Goal: Transaction & Acquisition: Subscribe to service/newsletter

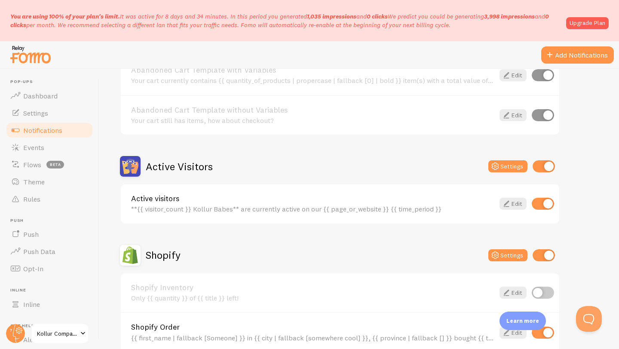
scroll to position [135, 0]
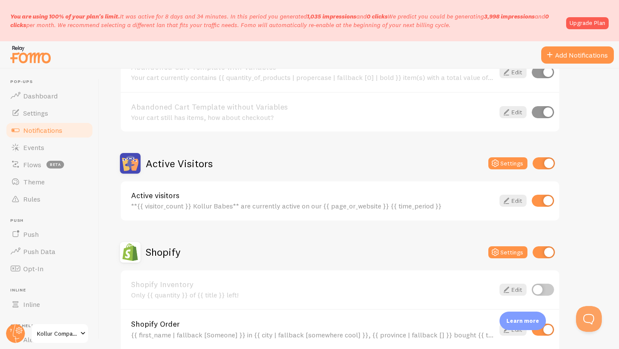
click at [45, 134] on span "Notifications" at bounding box center [42, 130] width 39 height 9
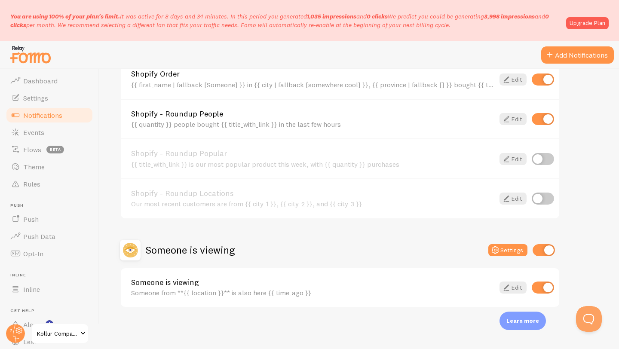
scroll to position [0, 0]
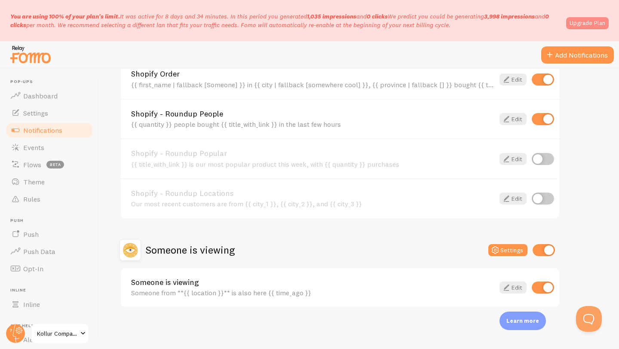
click at [589, 25] on link "Upgrade Plan" at bounding box center [587, 23] width 43 height 12
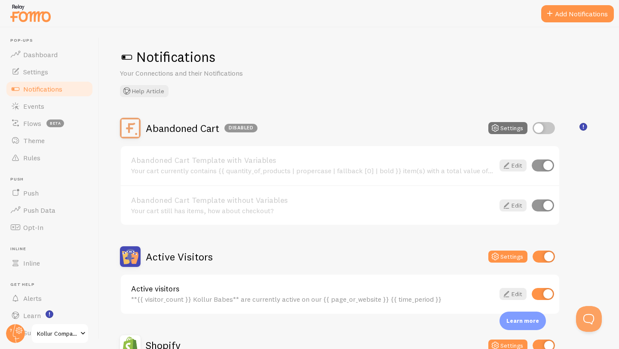
click at [47, 80] on link "Notifications" at bounding box center [49, 88] width 89 height 17
click at [49, 74] on link "Settings" at bounding box center [49, 71] width 89 height 17
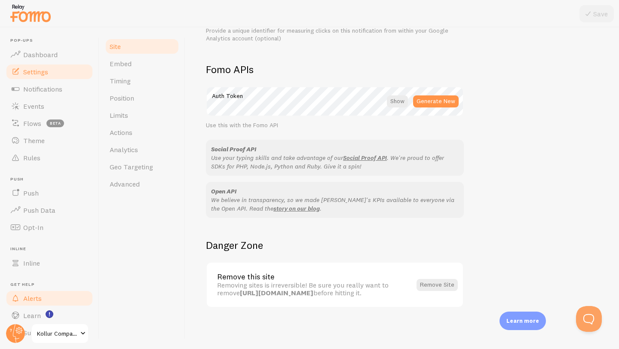
scroll to position [23, 0]
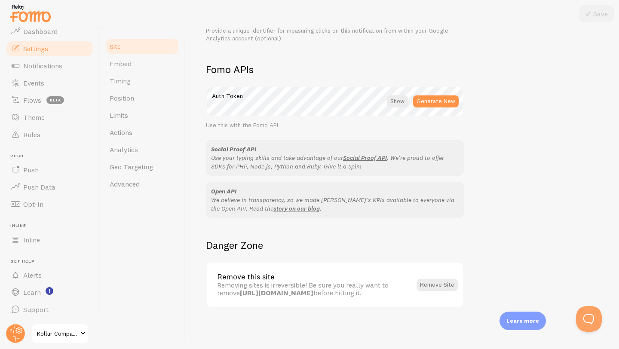
click at [81, 332] on span at bounding box center [83, 333] width 10 height 10
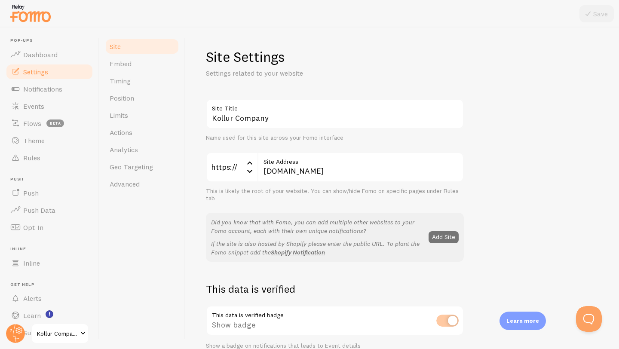
scroll to position [23, 0]
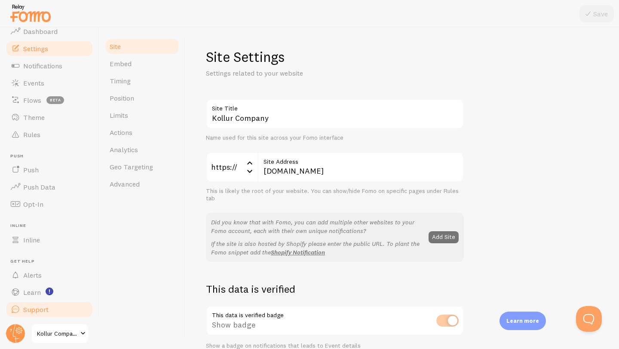
click at [31, 307] on span "Support" at bounding box center [35, 309] width 25 height 9
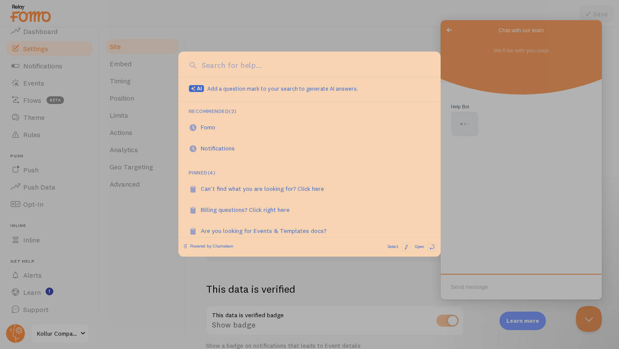
scroll to position [0, 0]
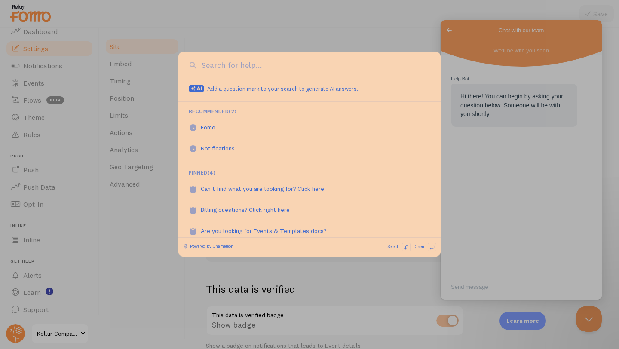
click at [485, 280] on div at bounding box center [309, 174] width 619 height 349
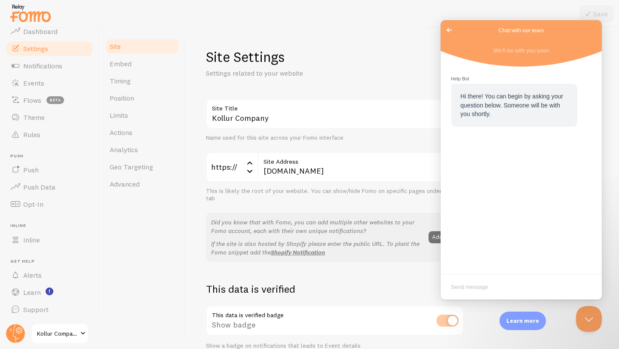
click at [486, 293] on textarea "Write chat message" at bounding box center [521, 288] width 158 height 20
type textarea "i need to change my plan"
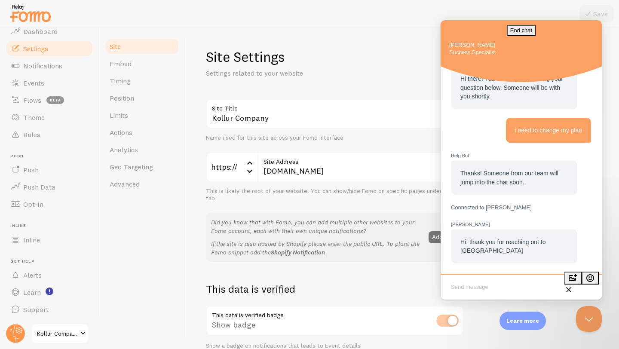
scroll to position [40, 0]
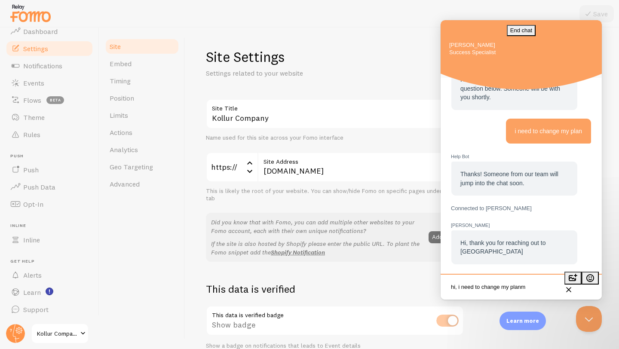
type textarea "hi, i need to change my plan"
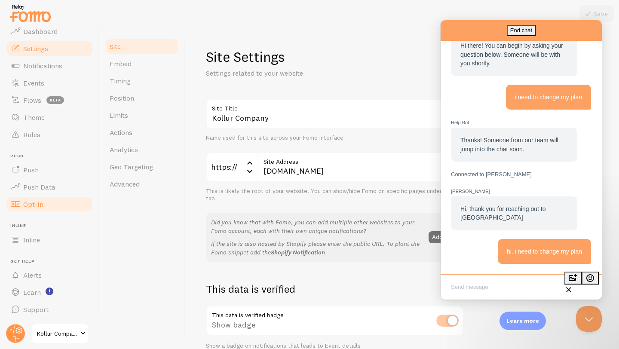
scroll to position [79, 0]
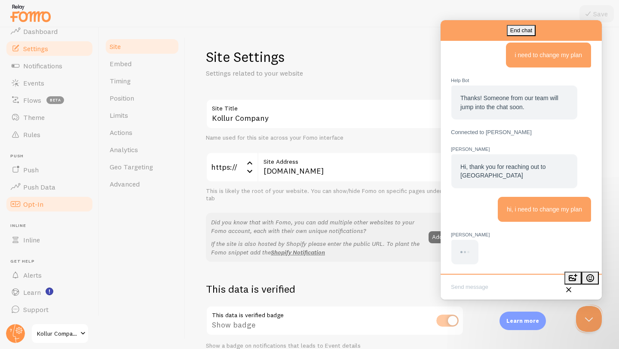
click at [33, 207] on span "Opt-In" at bounding box center [33, 204] width 20 height 9
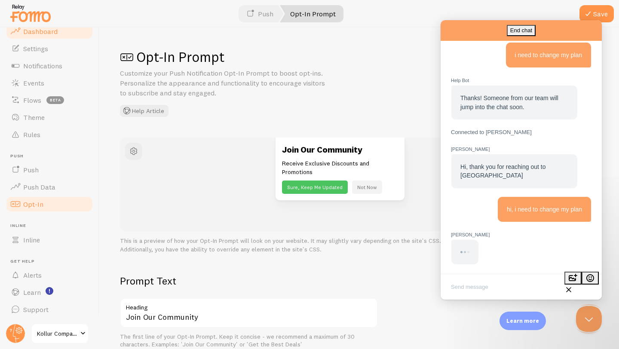
click at [54, 34] on span "Dashboard" at bounding box center [40, 31] width 34 height 9
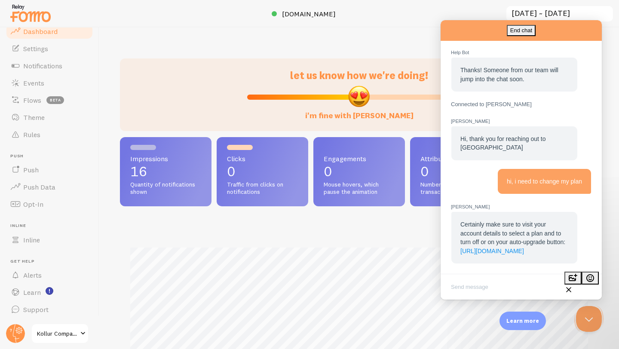
scroll to position [105, 0]
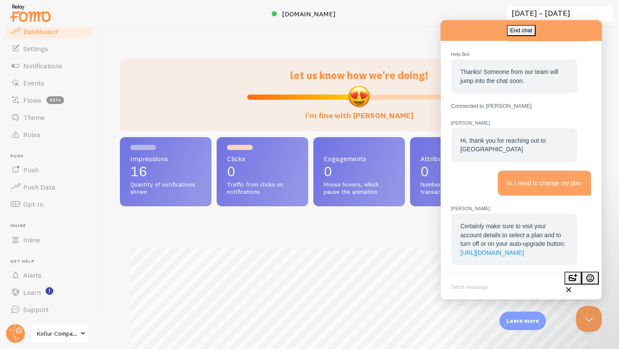
click at [507, 251] on link "[URL][DOMAIN_NAME]" at bounding box center [492, 252] width 64 height 7
click at [595, 337] on div "Impressions Clicks" at bounding box center [359, 340] width 478 height 226
click at [592, 325] on button "Close Beacon popover" at bounding box center [587, 317] width 26 height 26
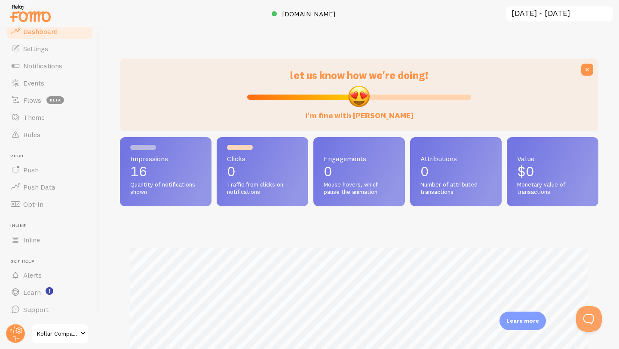
click at [39, 31] on span "Dashboard" at bounding box center [40, 31] width 34 height 9
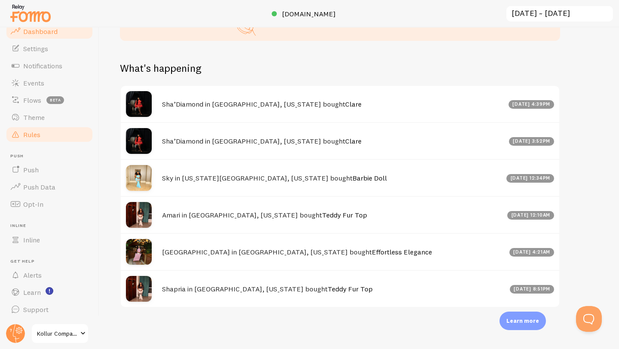
scroll to position [0, 0]
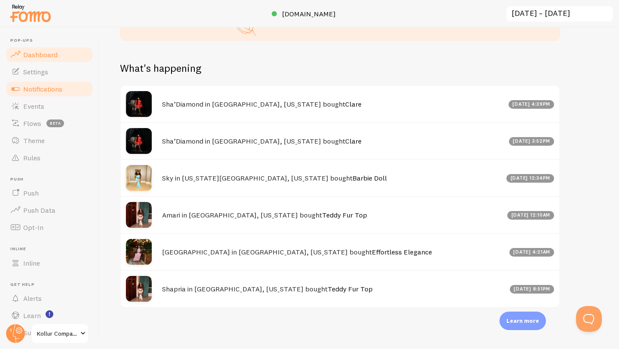
click at [36, 85] on span "Notifications" at bounding box center [42, 89] width 39 height 9
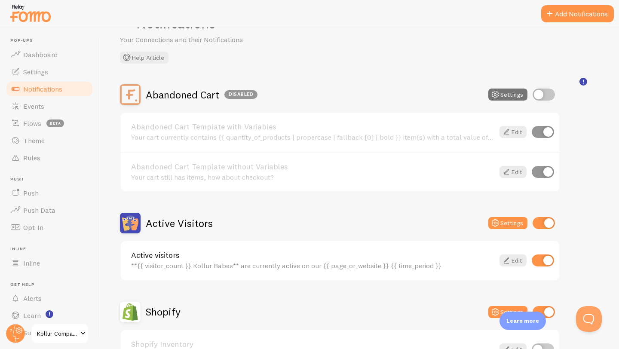
scroll to position [52, 0]
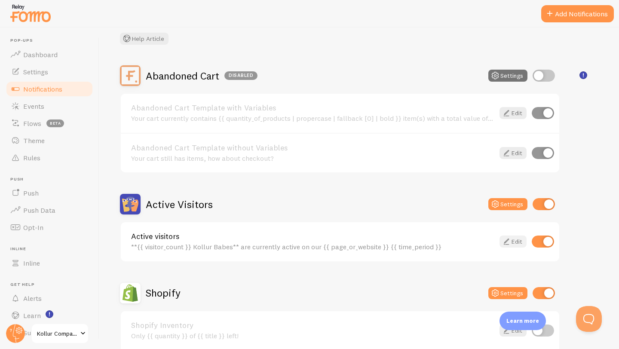
click at [503, 239] on icon at bounding box center [506, 241] width 10 height 10
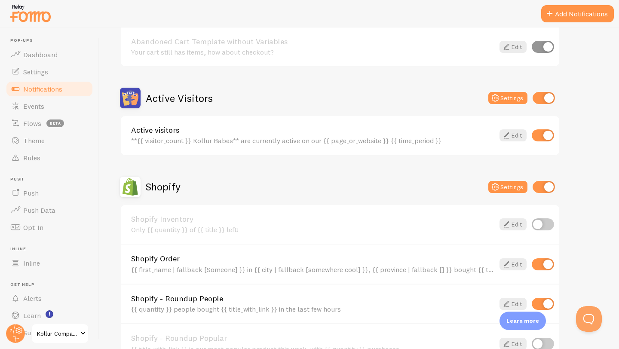
scroll to position [161, 0]
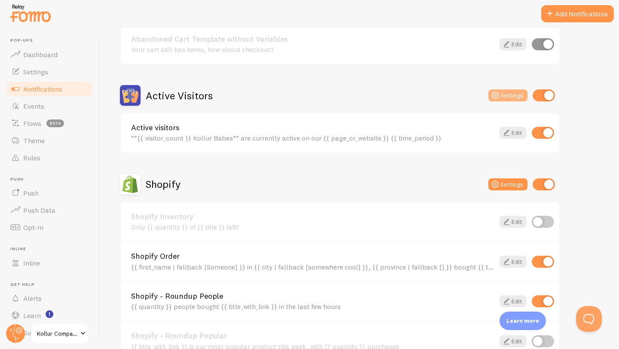
click at [501, 95] on button "Settings" at bounding box center [507, 95] width 39 height 12
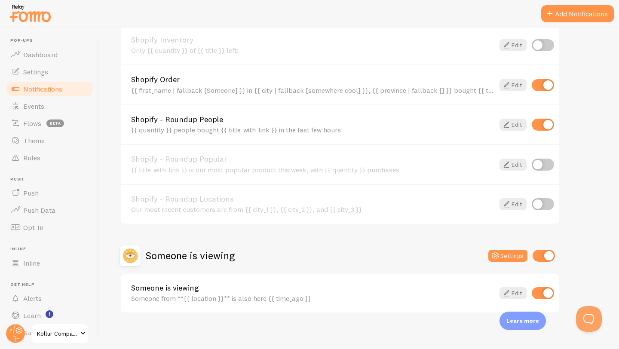
scroll to position [343, 0]
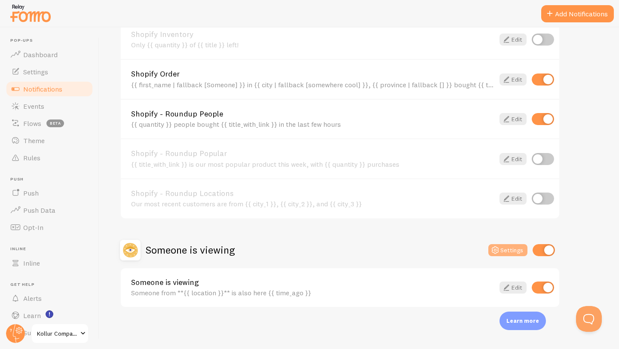
click at [509, 246] on button "Settings" at bounding box center [507, 250] width 39 height 12
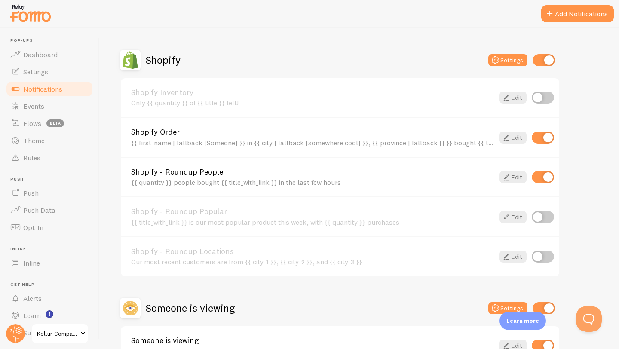
scroll to position [282, 0]
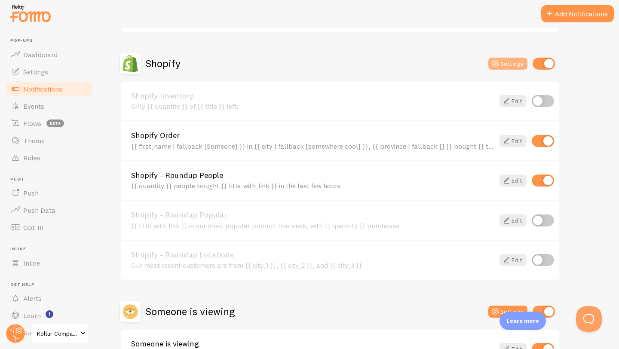
click at [502, 65] on button "Settings" at bounding box center [507, 64] width 39 height 12
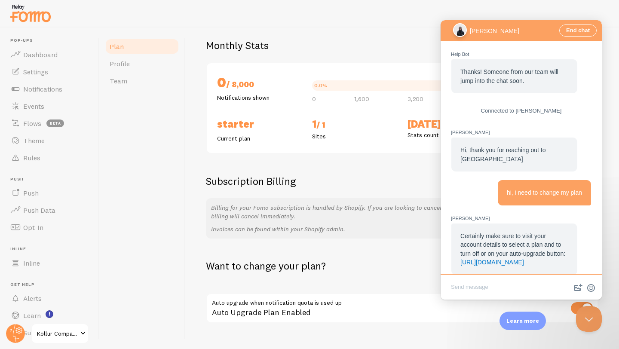
scroll to position [77, 0]
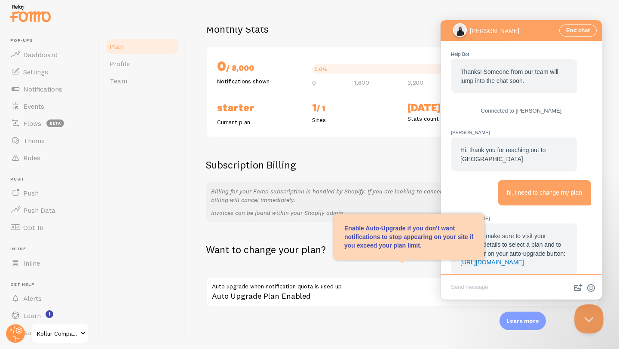
click at [596, 317] on button "Close Beacon popover" at bounding box center [587, 317] width 26 height 26
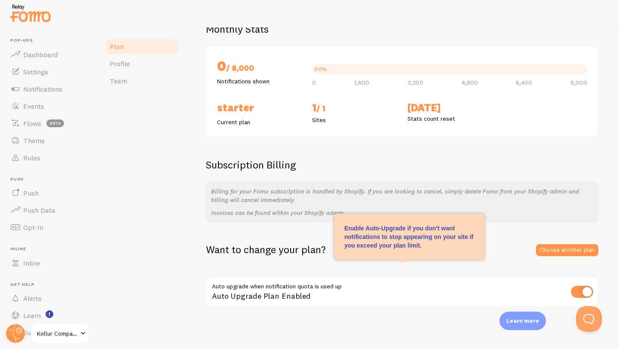
click at [585, 290] on input "checkbox" at bounding box center [582, 292] width 22 height 12
checkbox input "false"
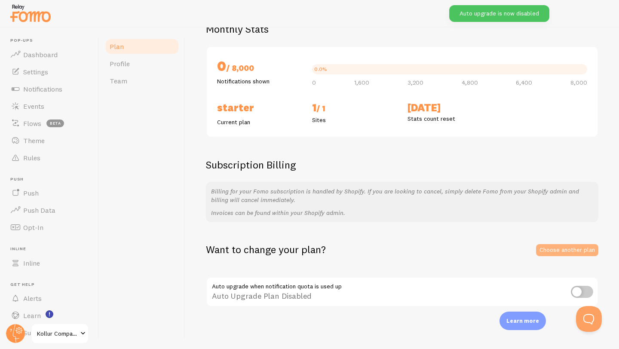
click at [544, 250] on link "Choose another plan" at bounding box center [567, 250] width 62 height 12
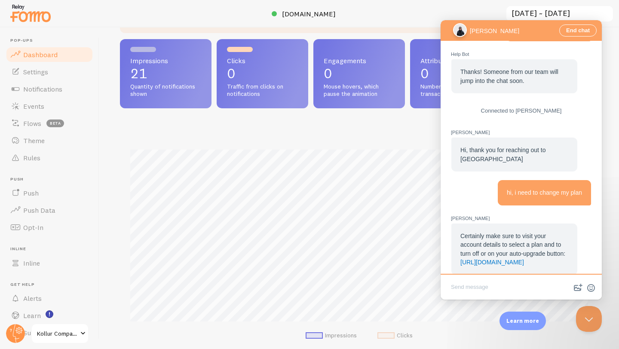
scroll to position [92, 0]
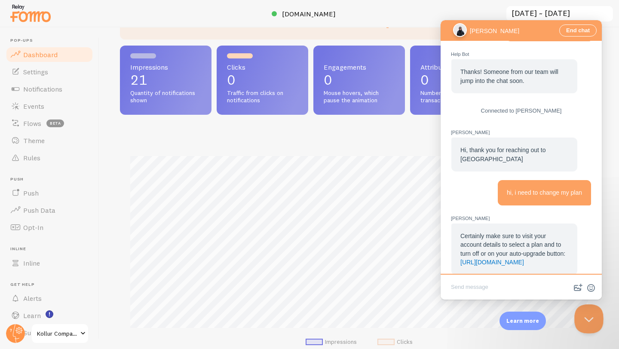
click at [586, 316] on button "Close Beacon popover" at bounding box center [587, 317] width 26 height 26
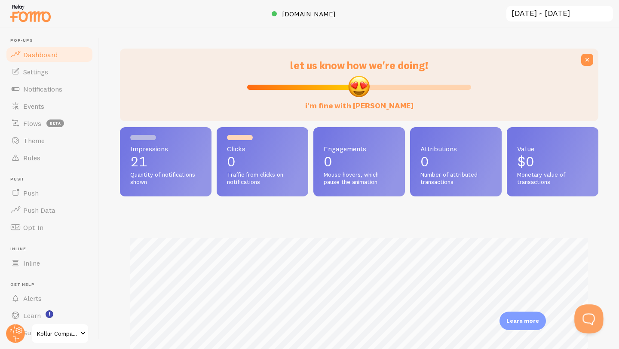
scroll to position [0, 0]
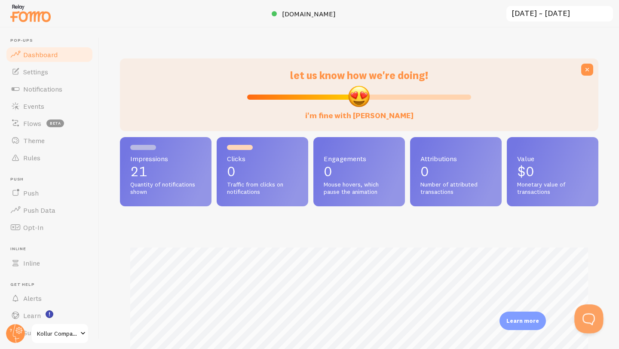
click at [590, 319] on button "Open Beacon popover" at bounding box center [587, 317] width 26 height 26
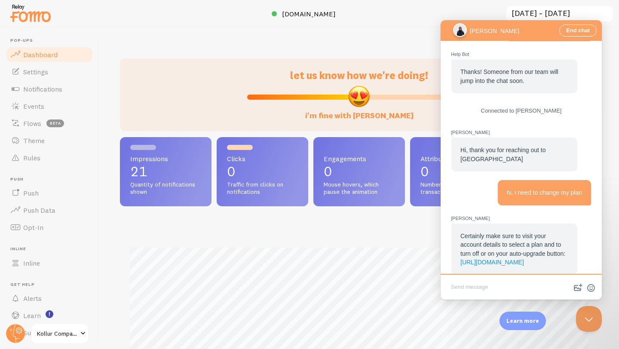
click at [524, 259] on link "[URL][DOMAIN_NAME]" at bounding box center [492, 262] width 64 height 7
click at [438, 8] on div at bounding box center [309, 14] width 619 height 28
click at [588, 319] on button "Close Beacon popover" at bounding box center [587, 317] width 26 height 26
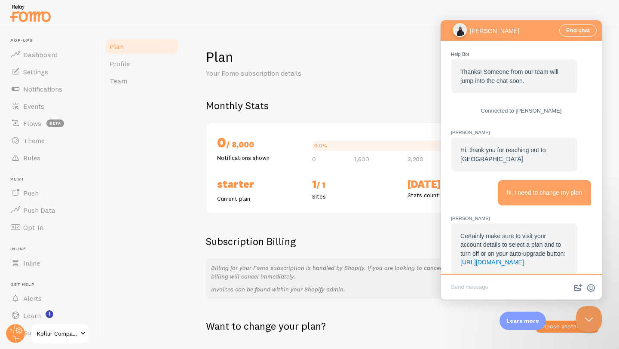
click at [406, 49] on h1 "Plan" at bounding box center [402, 57] width 393 height 18
click at [592, 323] on button "Close Beacon popover" at bounding box center [587, 317] width 26 height 26
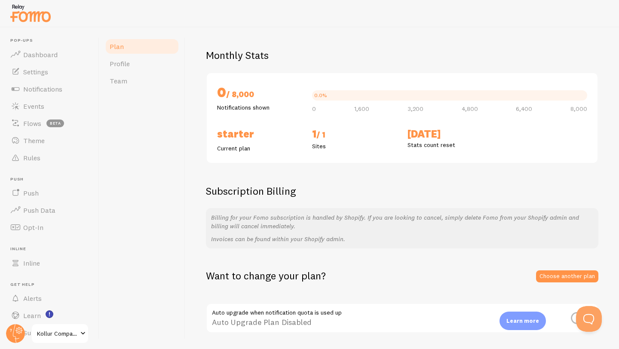
scroll to position [77, 0]
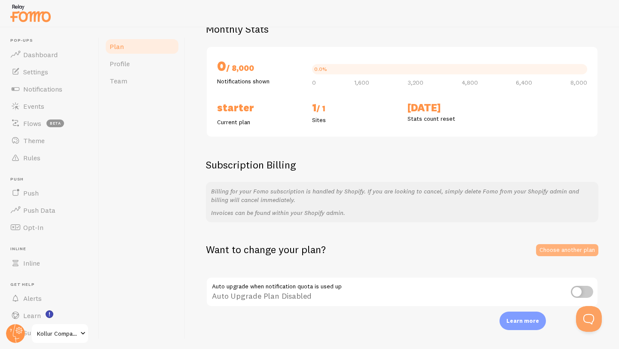
click at [549, 248] on link "Choose another plan" at bounding box center [567, 250] width 62 height 12
